Goal: Check status: Check status

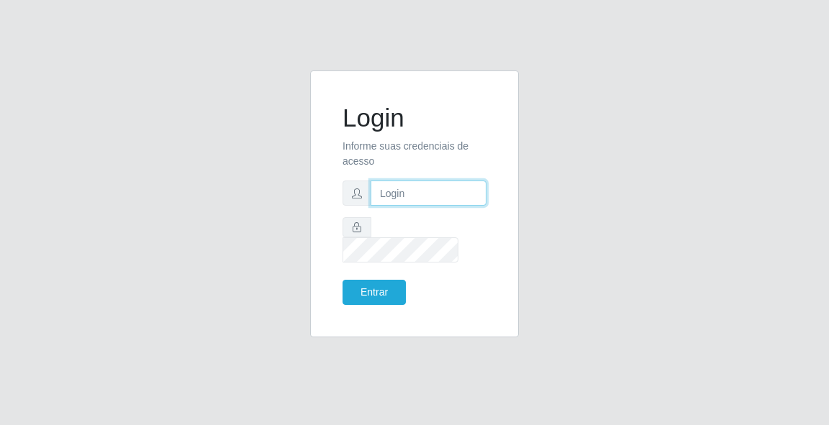
click at [390, 204] on input "text" at bounding box center [429, 193] width 116 height 25
type input "[EMAIL_ADDRESS][DOMAIN_NAME]"
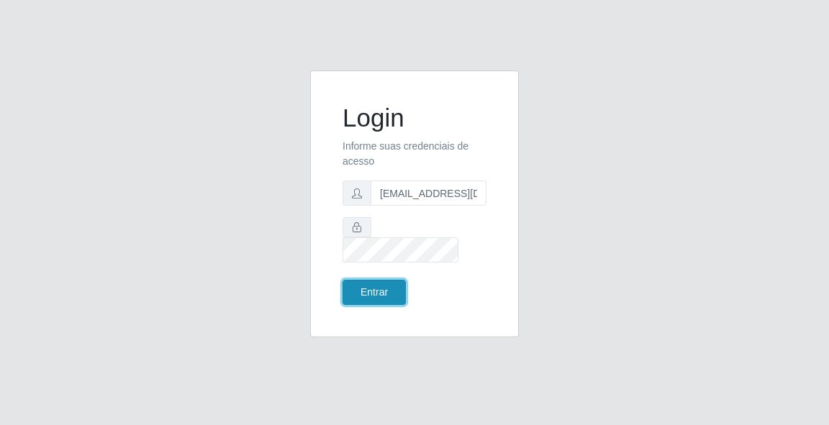
click at [369, 280] on button "Entrar" at bounding box center [374, 292] width 63 height 25
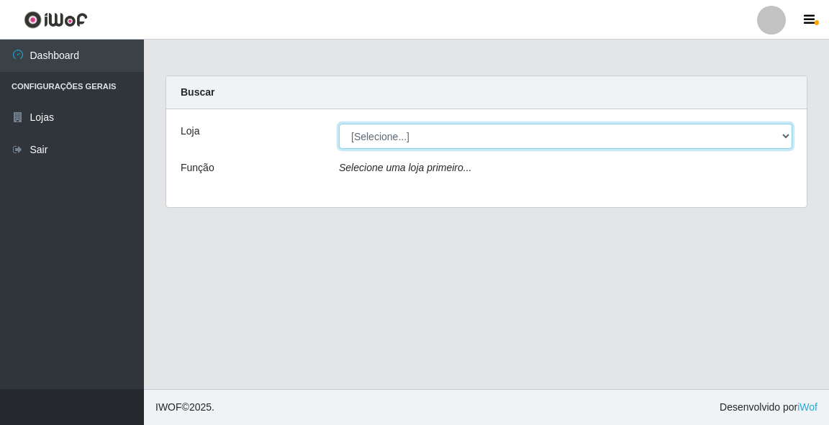
click at [469, 141] on select "[Selecione...] Rede Potiguar 5 - Extremoz" at bounding box center [566, 136] width 454 height 25
select select "79"
click at [339, 124] on select "[Selecione...] Rede Potiguar 5 - Extremoz" at bounding box center [566, 136] width 454 height 25
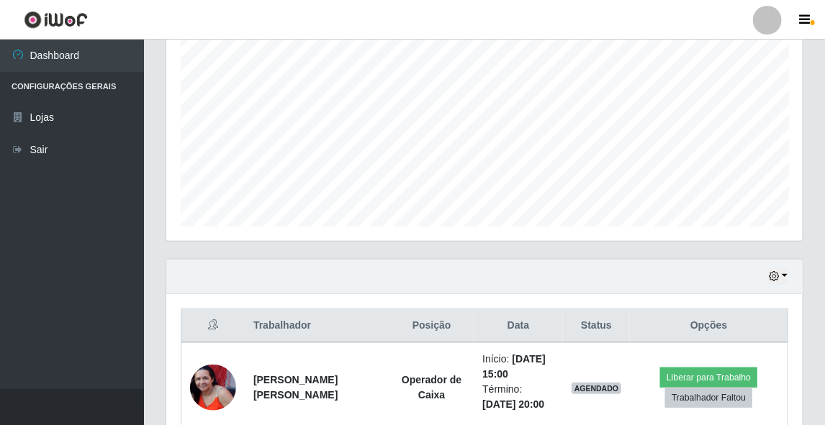
scroll to position [346, 0]
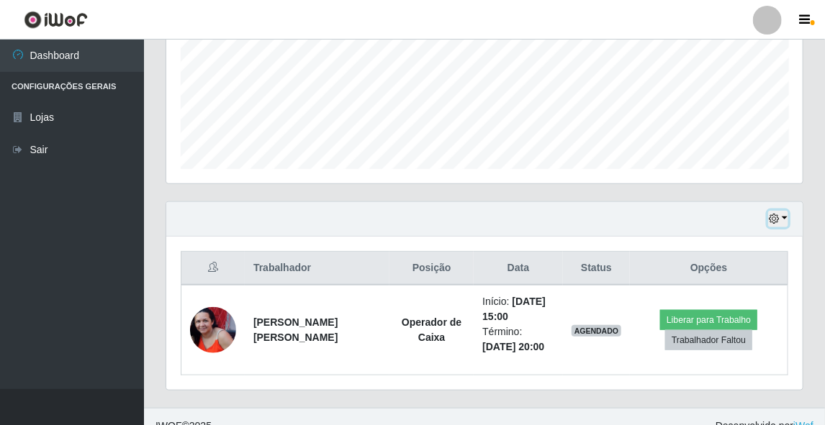
click at [775, 211] on button "button" at bounding box center [778, 219] width 20 height 17
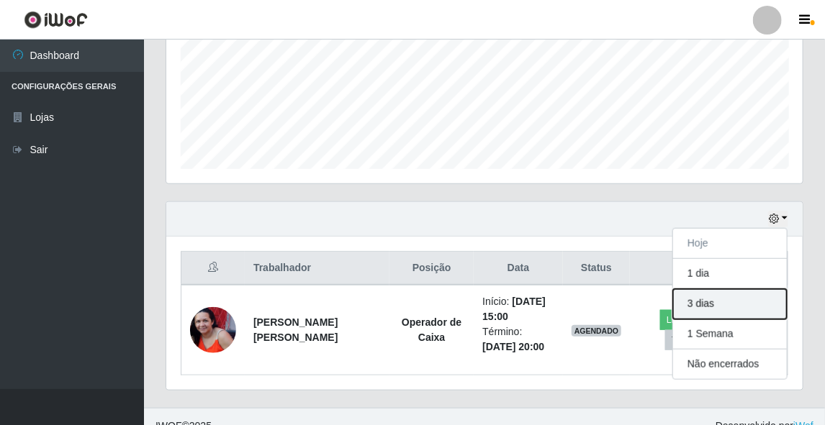
click at [732, 307] on button "3 dias" at bounding box center [730, 304] width 114 height 30
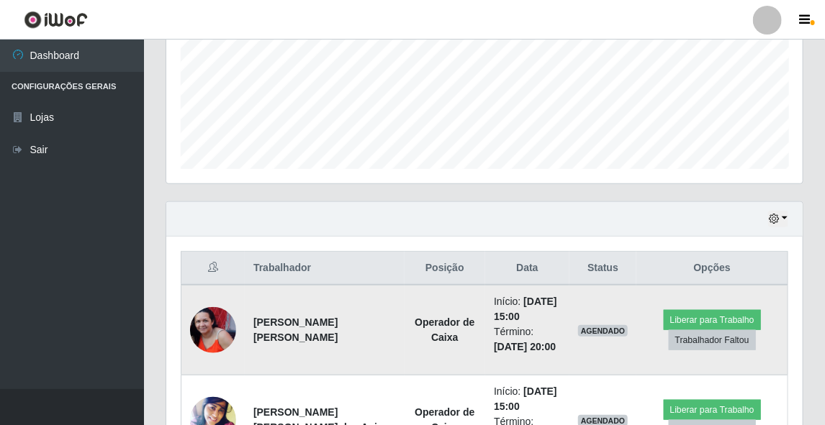
scroll to position [451, 0]
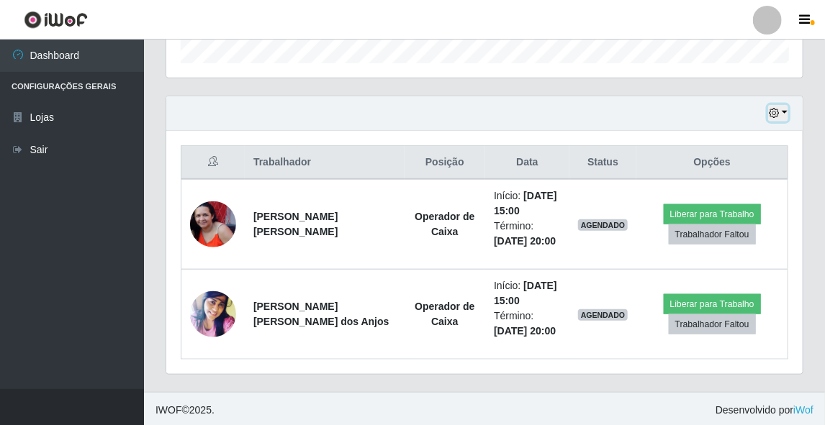
click at [779, 117] on icon "button" at bounding box center [774, 113] width 10 height 10
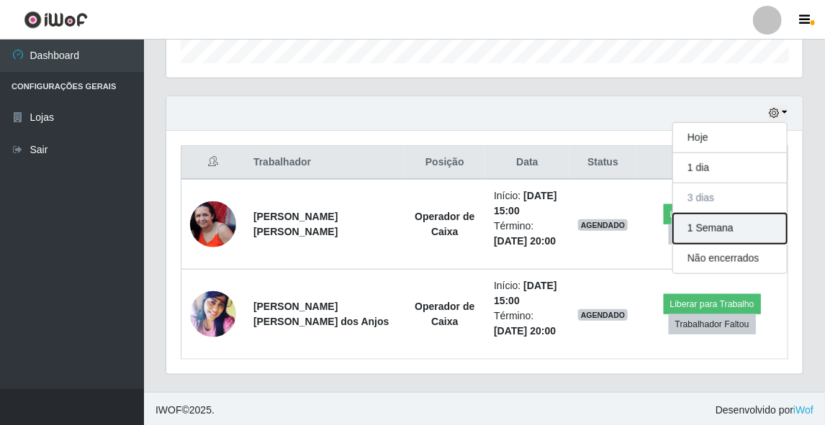
click at [741, 215] on button "1 Semana" at bounding box center [730, 229] width 114 height 30
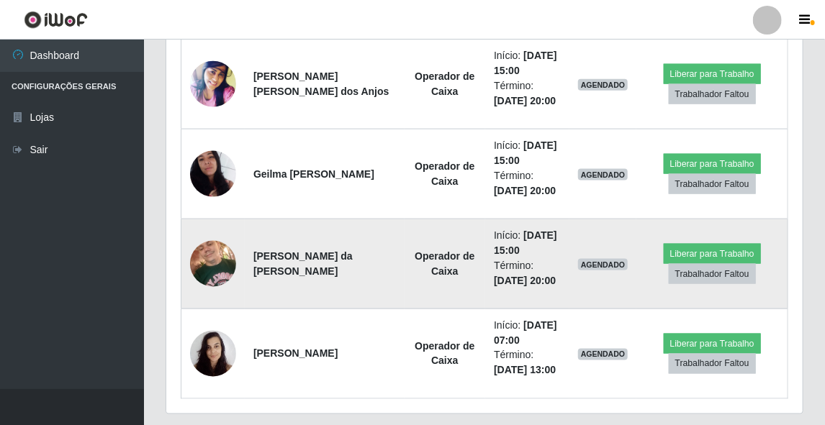
scroll to position [624, 0]
